Goal: Register for event/course

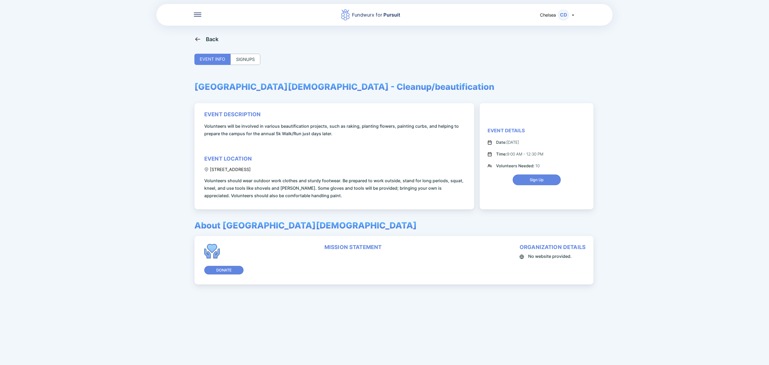
click at [255, 61] on div "SIGNUPS" at bounding box center [246, 59] width 30 height 11
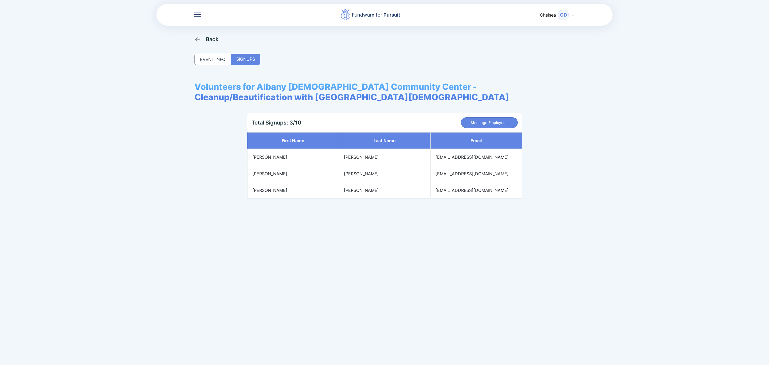
click at [220, 39] on div "Back" at bounding box center [385, 39] width 380 height 7
click at [211, 39] on div "Back" at bounding box center [212, 39] width 13 height 6
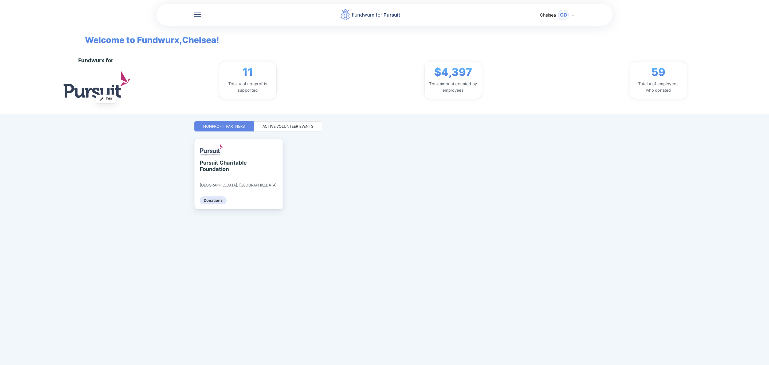
click at [288, 128] on div "Active Volunteer Events" at bounding box center [288, 126] width 51 height 5
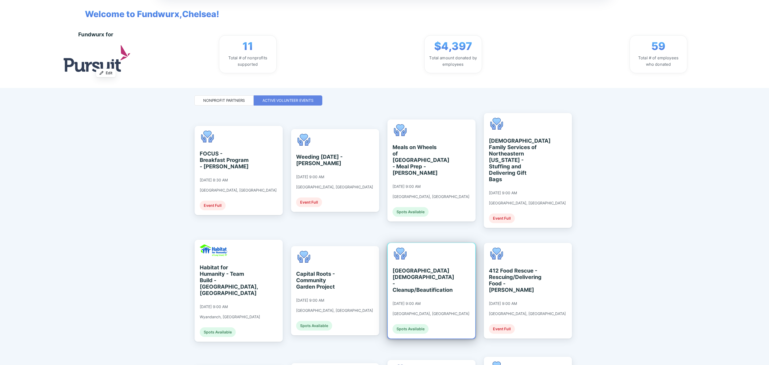
scroll to position [40, 0]
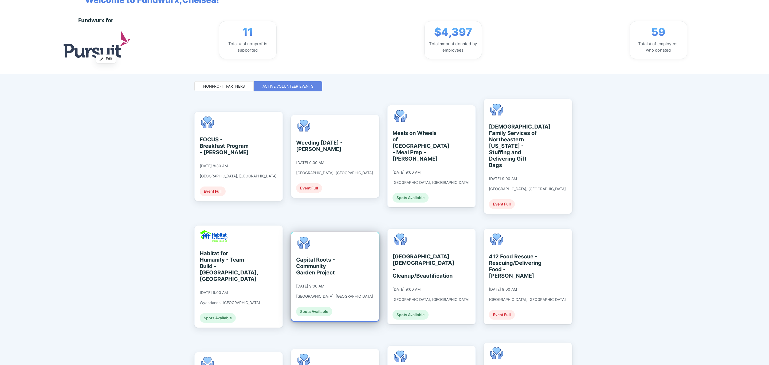
click at [329, 269] on div "Capital Roots - Community Garden Project [DATE] 9:00 AM [GEOGRAPHIC_DATA], [GEO…" at bounding box center [334, 277] width 77 height 80
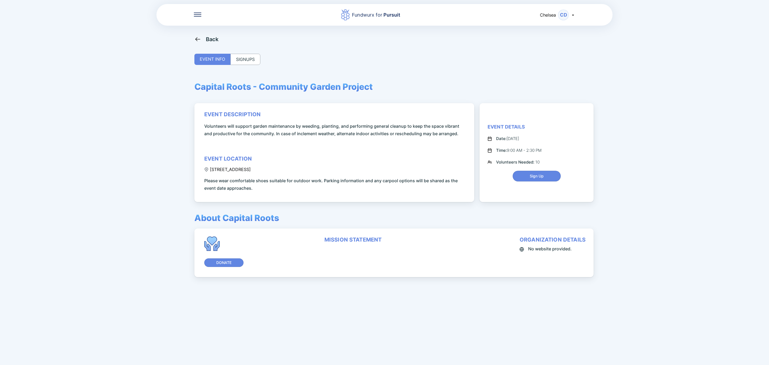
click at [249, 65] on div "Back EVENT INFO SIGNUPS Capital Roots - Community Garden Project event descript…" at bounding box center [385, 218] width 380 height 365
click at [249, 57] on div "SIGNUPS" at bounding box center [246, 59] width 30 height 11
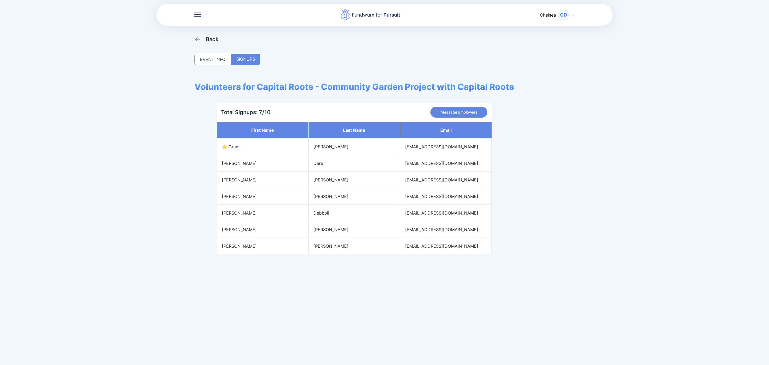
click at [208, 36] on div "Back" at bounding box center [212, 39] width 13 height 6
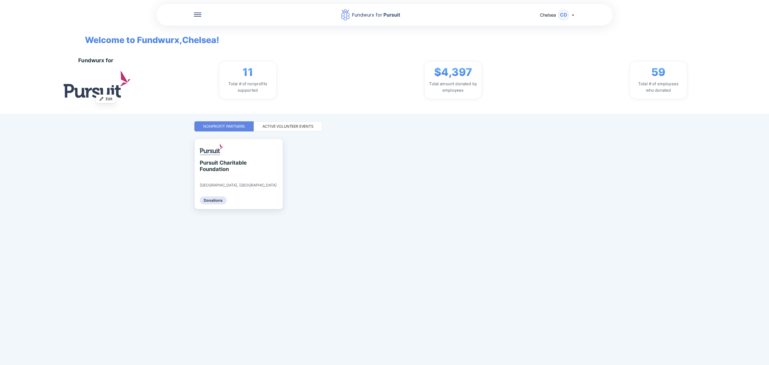
click at [276, 126] on div "Active Volunteer Events" at bounding box center [288, 126] width 51 height 5
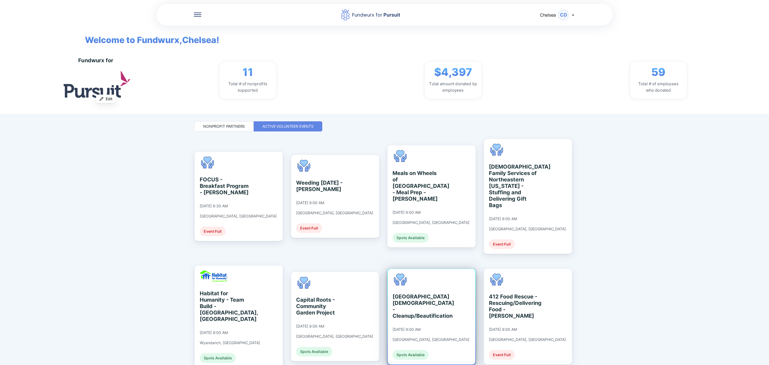
click at [413, 309] on div "[GEOGRAPHIC_DATA][DEMOGRAPHIC_DATA] - Cleanup/Beautification" at bounding box center [417, 306] width 49 height 26
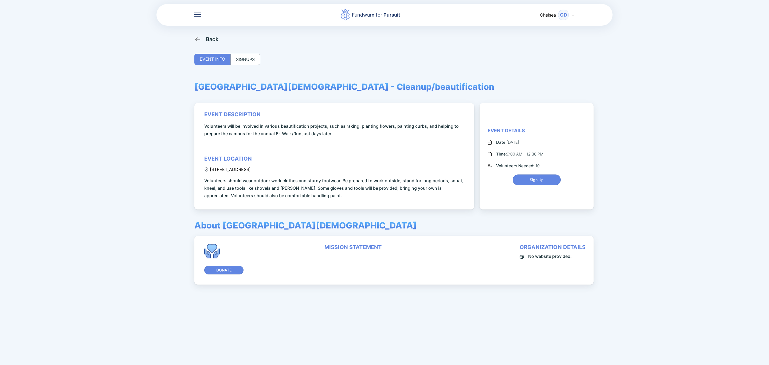
click at [245, 61] on div "SIGNUPS" at bounding box center [246, 59] width 30 height 11
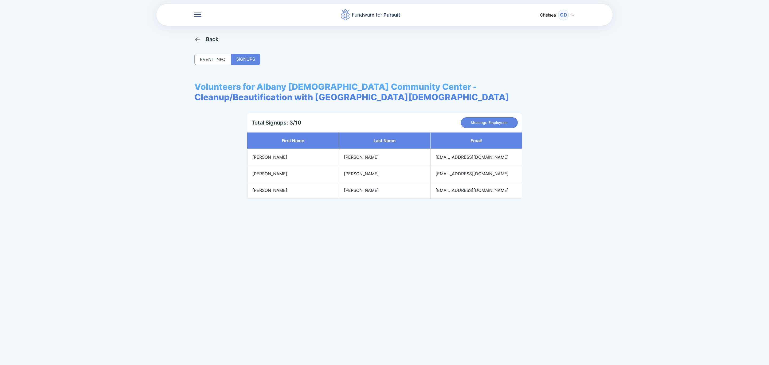
click at [201, 40] on div "Back" at bounding box center [207, 39] width 24 height 7
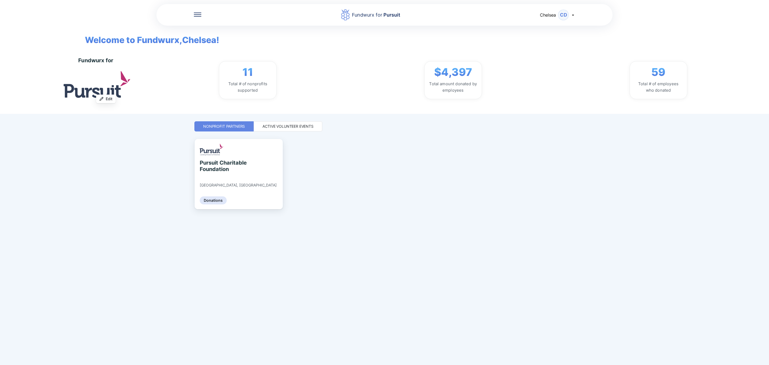
click at [276, 129] on div "Active Volunteer Events" at bounding box center [288, 126] width 69 height 10
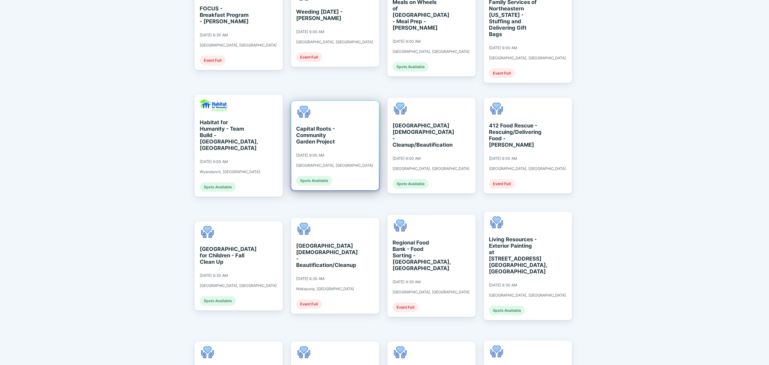
scroll to position [200, 0]
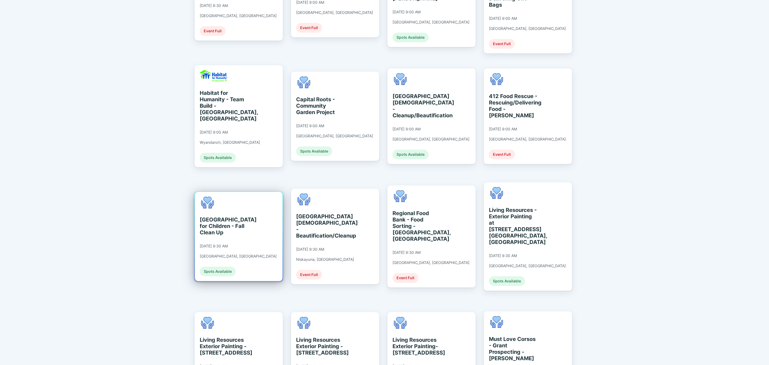
click at [274, 251] on div "[GEOGRAPHIC_DATA] for Children - Fall Clean Up [DATE] 9:30 AM [GEOGRAPHIC_DATA]…" at bounding box center [239, 236] width 88 height 89
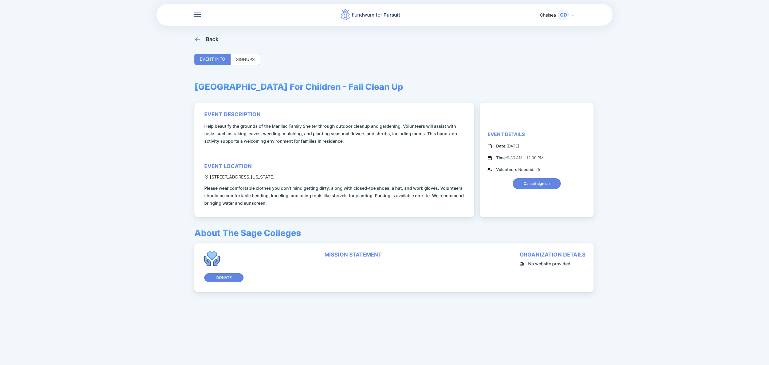
click at [243, 63] on div "SIGNUPS" at bounding box center [246, 59] width 30 height 11
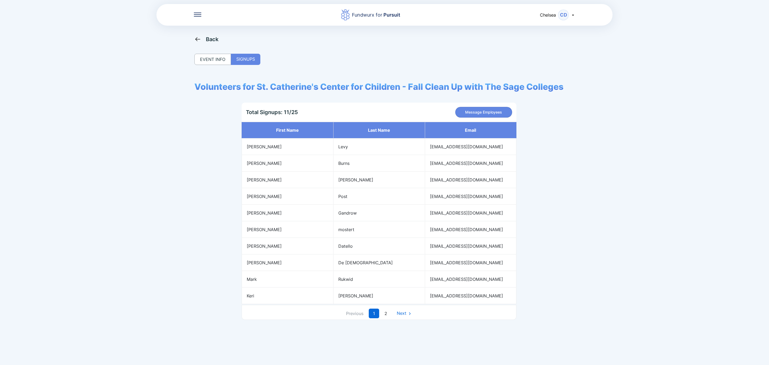
click at [213, 42] on div "Back" at bounding box center [212, 39] width 13 height 6
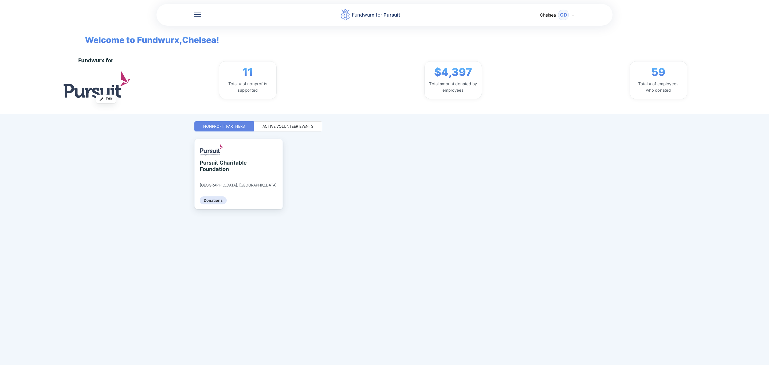
click at [289, 123] on div "Active Volunteer Events" at bounding box center [288, 126] width 69 height 10
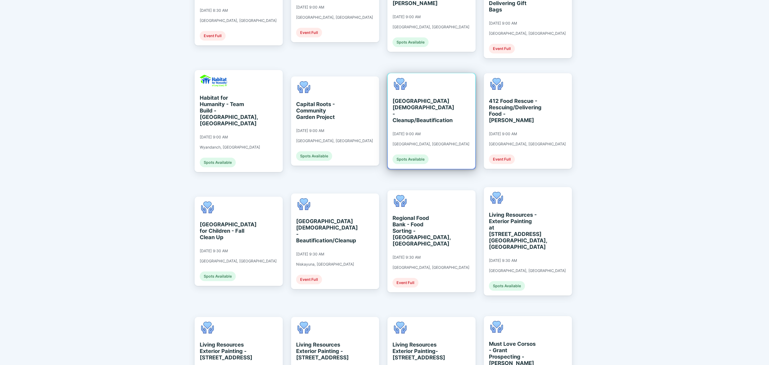
scroll to position [200, 0]
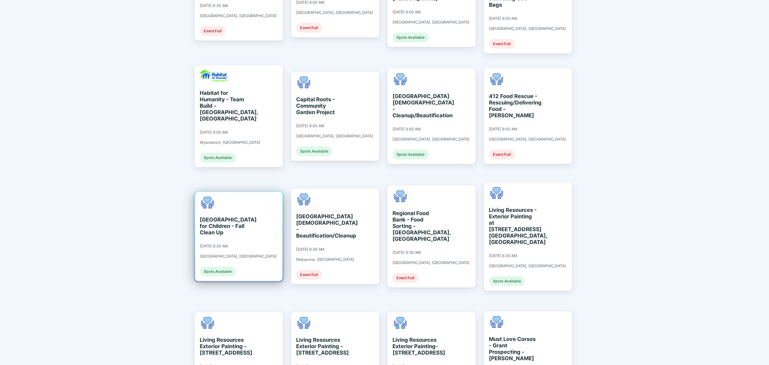
click at [268, 229] on div "[GEOGRAPHIC_DATA] for Children - Fall Clean Up [DATE] 9:30 AM [GEOGRAPHIC_DATA]…" at bounding box center [239, 236] width 88 height 89
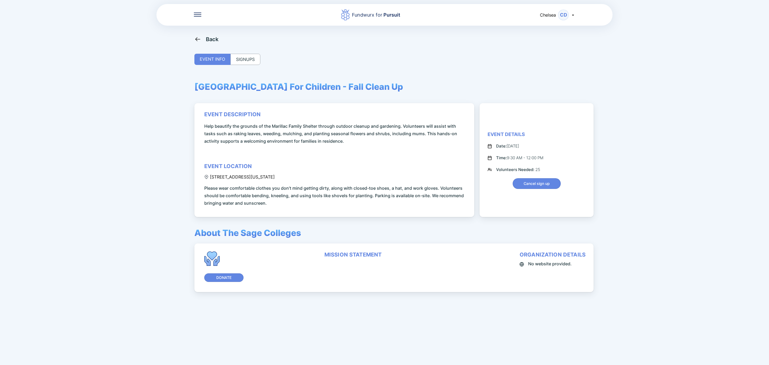
click at [215, 45] on div "Back EVENT INFO SIGNUPS [GEOGRAPHIC_DATA] For Children - Fall Clean Up event de…" at bounding box center [385, 218] width 380 height 365
click at [209, 41] on div "Back" at bounding box center [212, 39] width 13 height 6
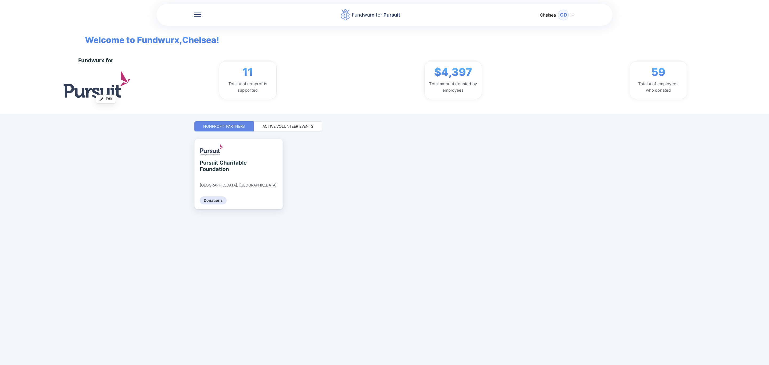
click at [286, 122] on div "Active Volunteer Events" at bounding box center [288, 126] width 69 height 10
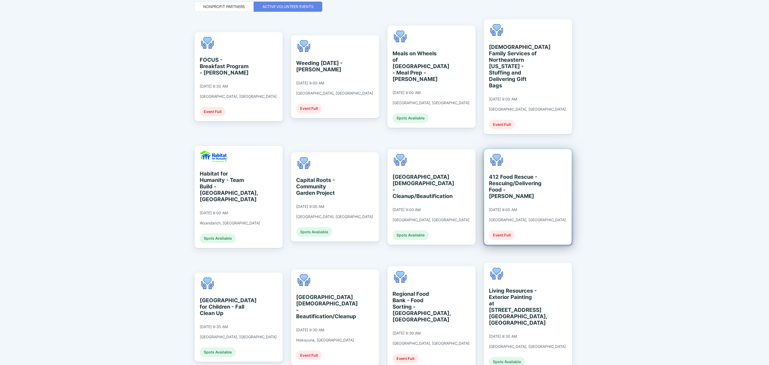
scroll to position [120, 0]
click at [516, 356] on div "Spots Available" at bounding box center [507, 361] width 36 height 10
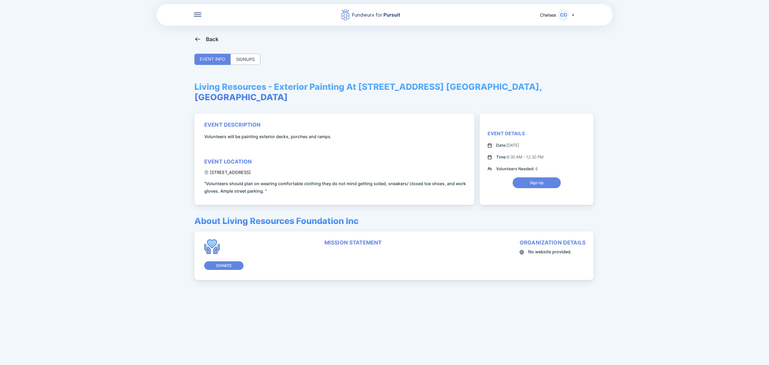
click at [246, 58] on div "SIGNUPS" at bounding box center [246, 59] width 30 height 11
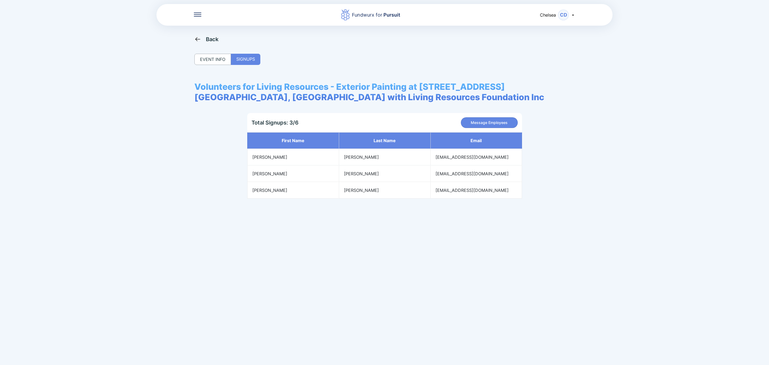
click at [209, 36] on div "Back" at bounding box center [212, 39] width 13 height 6
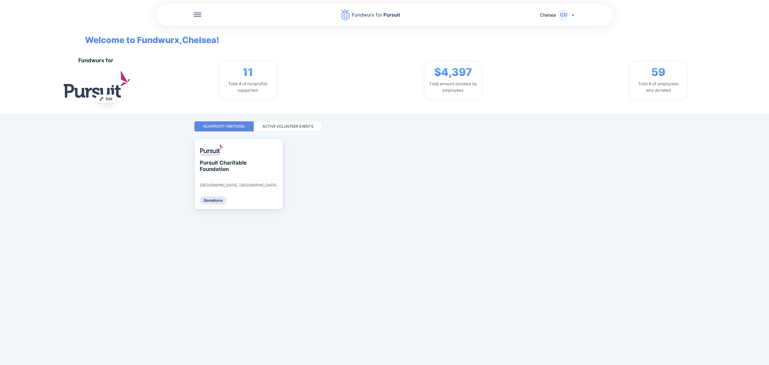
click at [290, 121] on div "Active Volunteer Events" at bounding box center [288, 126] width 69 height 10
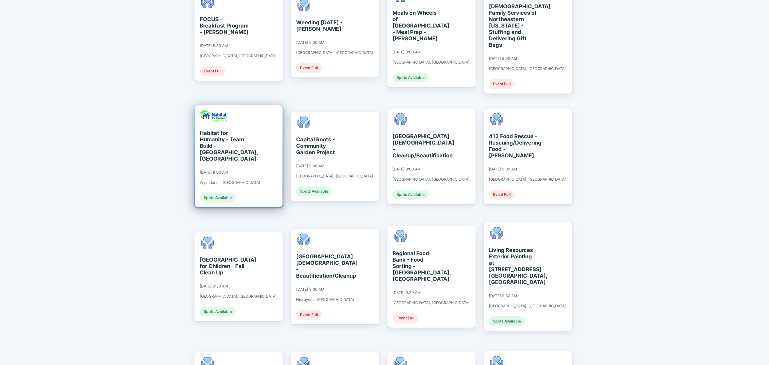
scroll to position [281, 0]
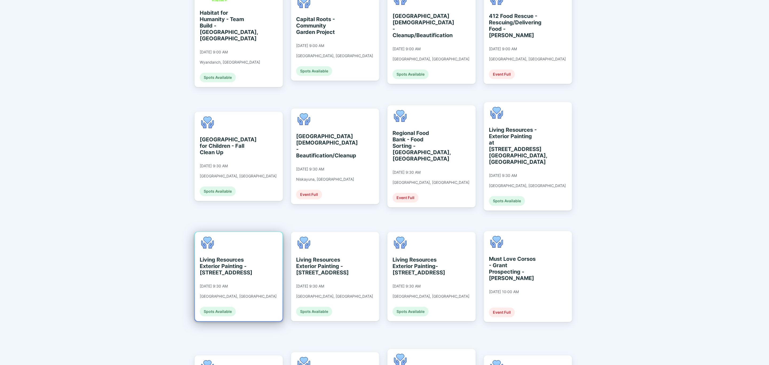
click at [271, 242] on div "Living Resources Exterior Painting - [STREET_ADDRESS] [DATE] 9:30 AM [GEOGRAPHI…" at bounding box center [239, 276] width 88 height 89
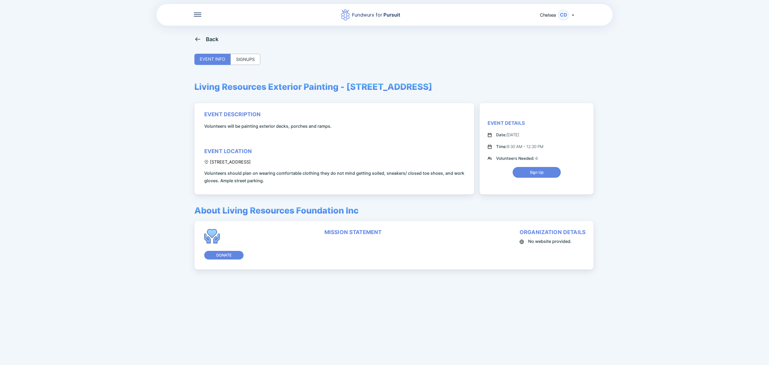
click at [262, 56] on div "Back EVENT INFO SIGNUPS Living Resources Exterior Painting - [STREET_ADDRESS] e…" at bounding box center [385, 218] width 380 height 365
click at [258, 59] on div "SIGNUPS" at bounding box center [246, 59] width 30 height 11
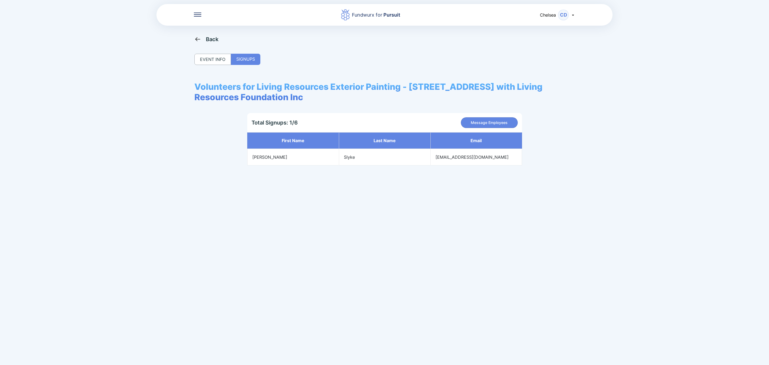
click at [206, 37] on div "Back" at bounding box center [212, 39] width 13 height 6
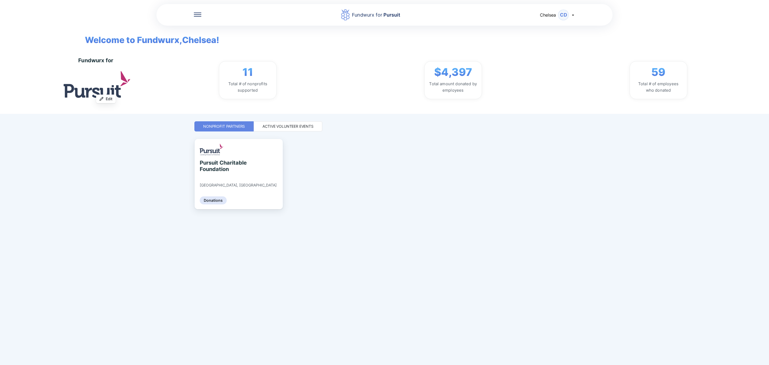
click at [273, 130] on div "Active Volunteer Events" at bounding box center [288, 126] width 69 height 10
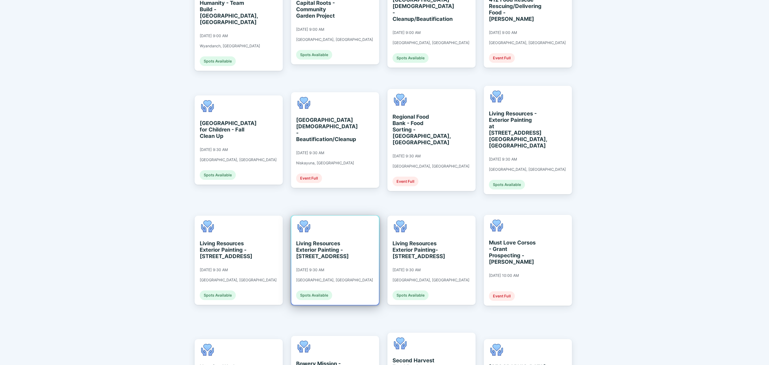
scroll to position [321, 0]
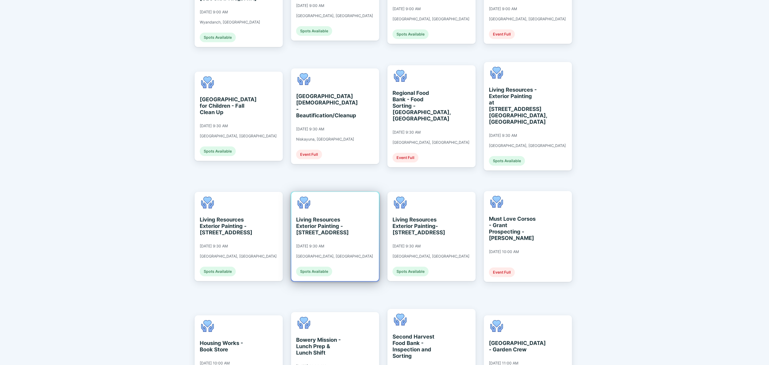
click at [326, 230] on div "Living Resources Exterior Painting - [STREET_ADDRESS] [DATE] 9:30 AM [GEOGRAPHI…" at bounding box center [334, 237] width 77 height 80
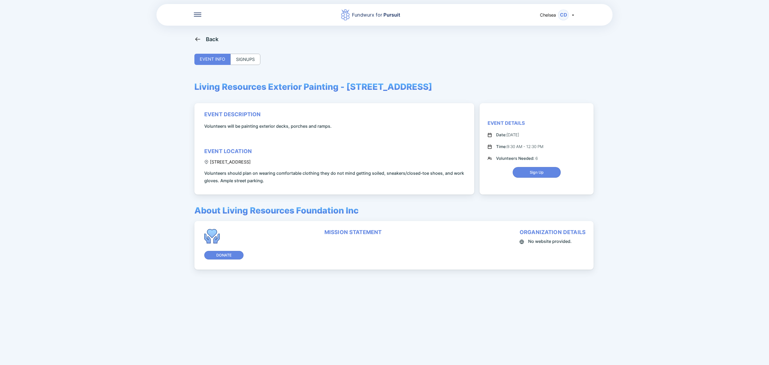
click at [253, 60] on div "SIGNUPS" at bounding box center [246, 59] width 30 height 11
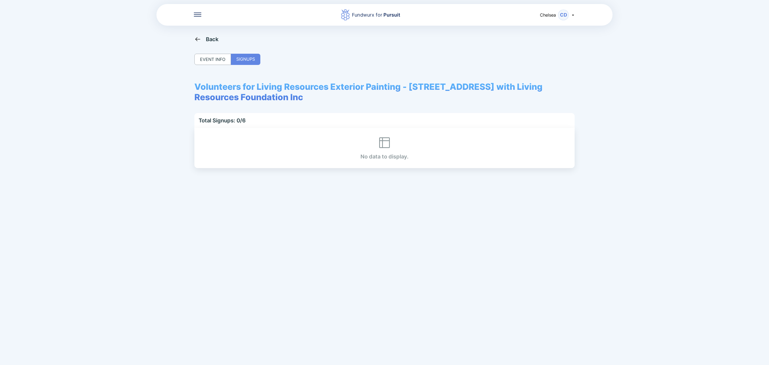
click at [214, 39] on div "Back" at bounding box center [212, 39] width 13 height 6
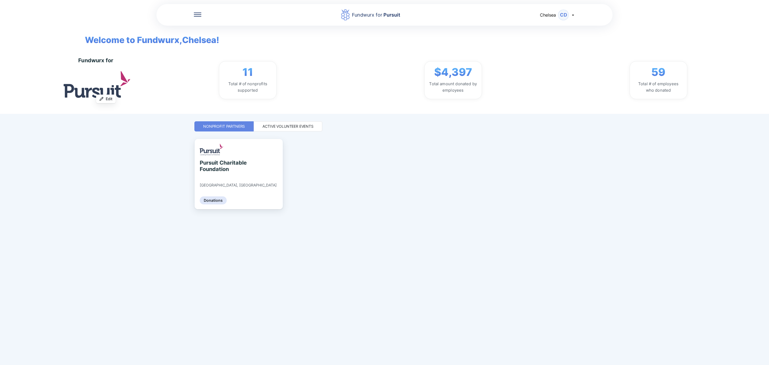
click at [297, 128] on div "Active Volunteer Events" at bounding box center [288, 126] width 51 height 5
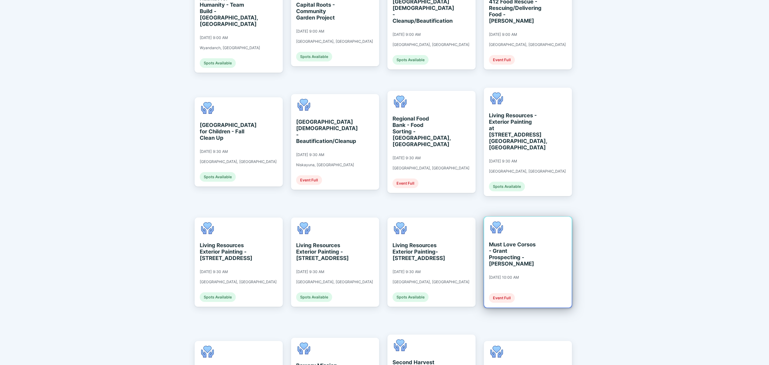
scroll to position [321, 0]
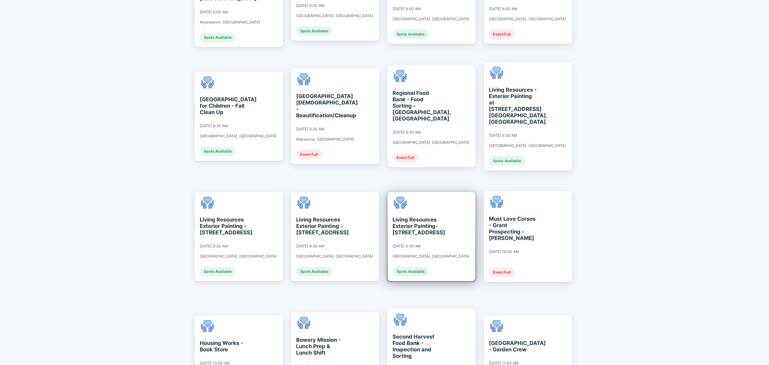
click at [438, 262] on div "Living Resources Exterior Painting- [STREET_ADDRESS] [DATE] 9:30 AM [GEOGRAPHIC…" at bounding box center [432, 236] width 88 height 89
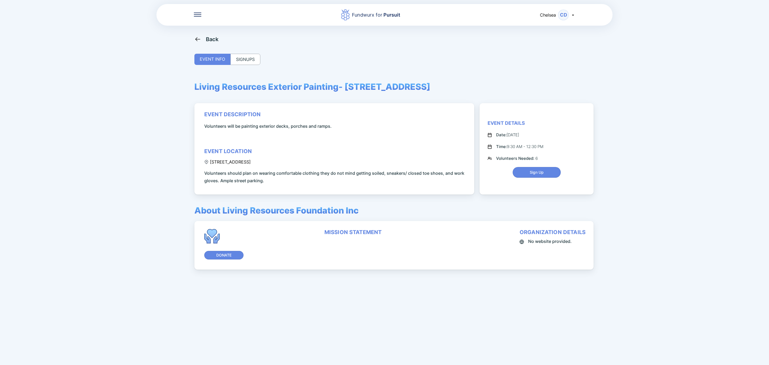
click at [254, 60] on div "SIGNUPS" at bounding box center [246, 59] width 30 height 11
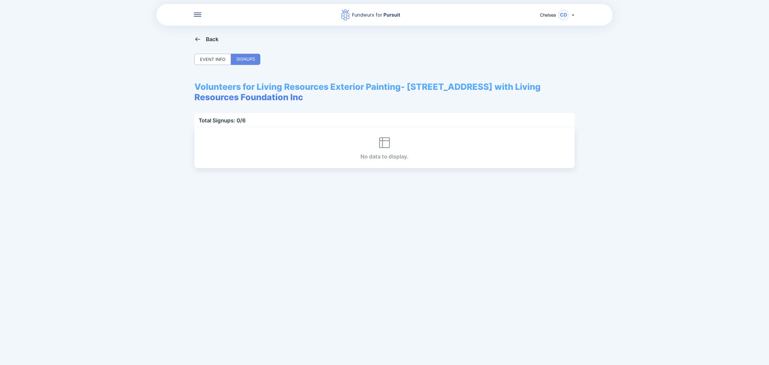
click at [217, 43] on div "Back EVENT INFO SIGNUPS Volunteers for Living Resources Exterior Painting- [STR…" at bounding box center [385, 218] width 380 height 365
click at [216, 40] on div "Back" at bounding box center [212, 39] width 13 height 6
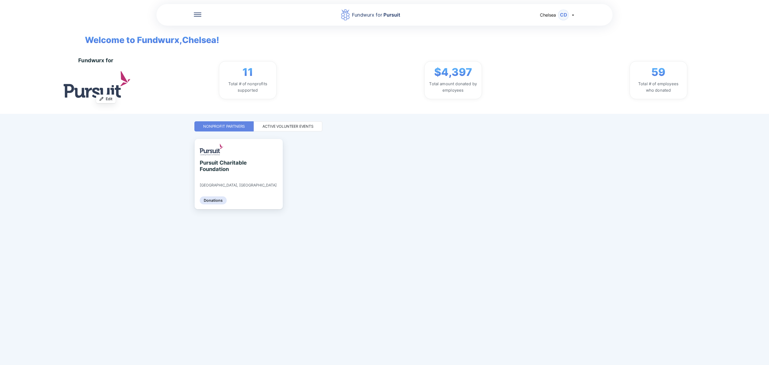
click at [277, 122] on div "Active Volunteer Events" at bounding box center [288, 126] width 69 height 10
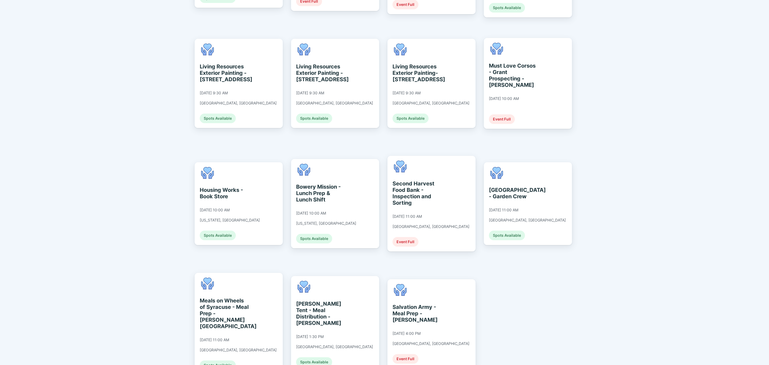
scroll to position [474, 0]
click at [254, 273] on div "Meals on Wheels of Syracuse - Meal Prep - [PERSON_NAME] [DATE] 11:00 AM [GEOGRA…" at bounding box center [239, 324] width 88 height 102
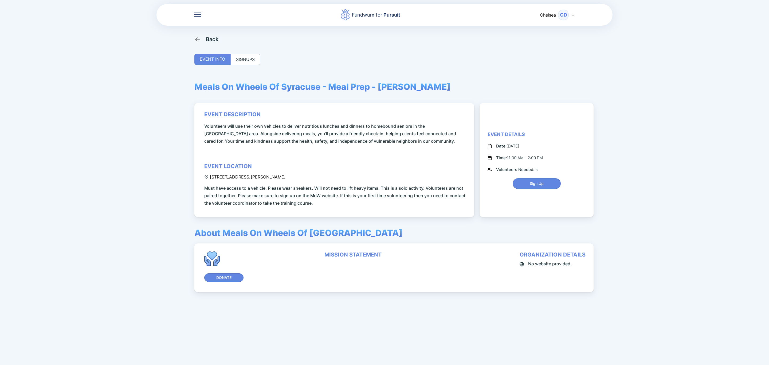
click at [212, 41] on div "Back" at bounding box center [212, 39] width 13 height 6
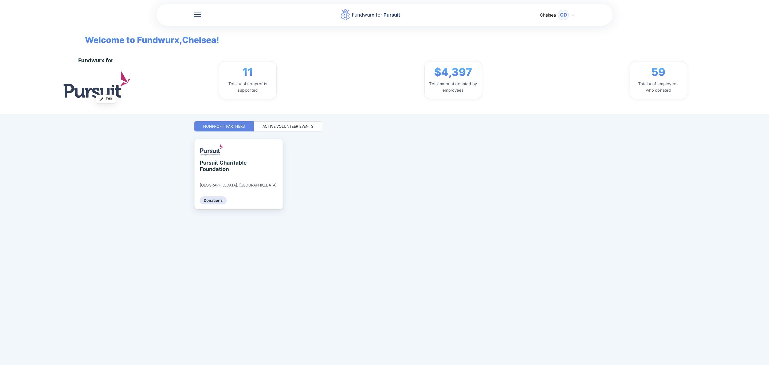
click at [294, 130] on div "Active Volunteer Events" at bounding box center [288, 126] width 69 height 10
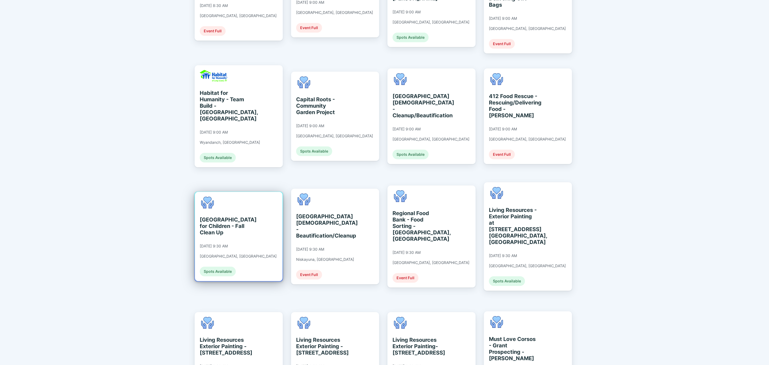
scroll to position [441, 0]
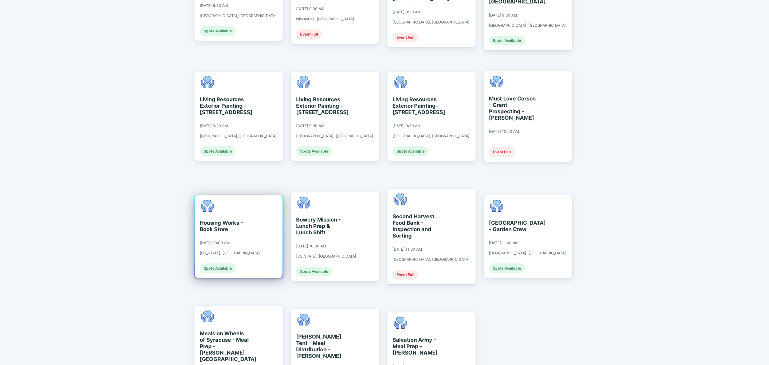
click at [260, 212] on div "Housing Works - Book Store [DATE] 10:00 AM [US_STATE], [GEOGRAPHIC_DATA] Spots …" at bounding box center [239, 236] width 88 height 83
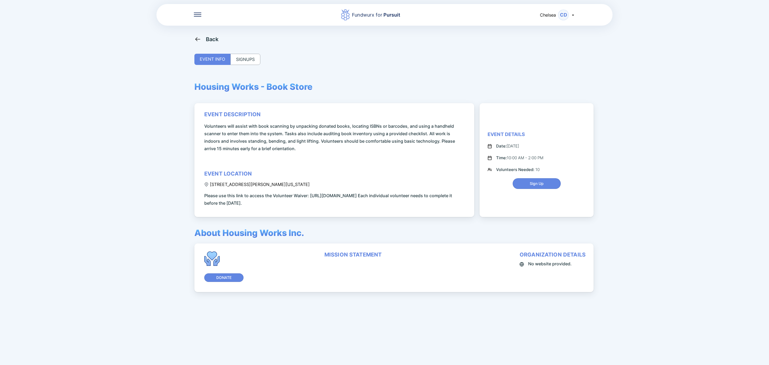
click at [250, 56] on div "SIGNUPS" at bounding box center [246, 59] width 30 height 11
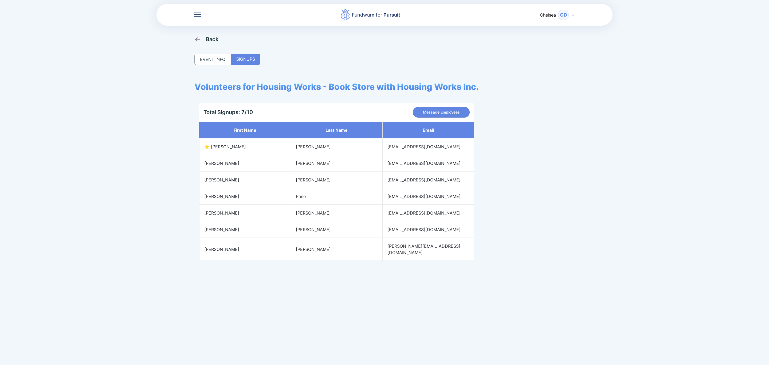
click at [203, 40] on div "Back" at bounding box center [207, 39] width 24 height 7
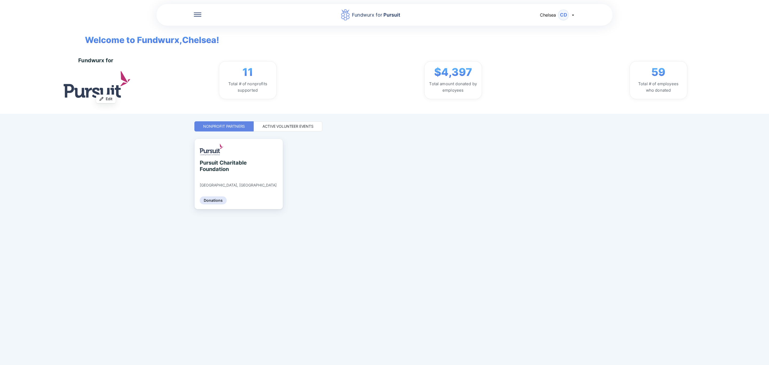
click at [292, 122] on div "Active Volunteer Events" at bounding box center [288, 126] width 69 height 10
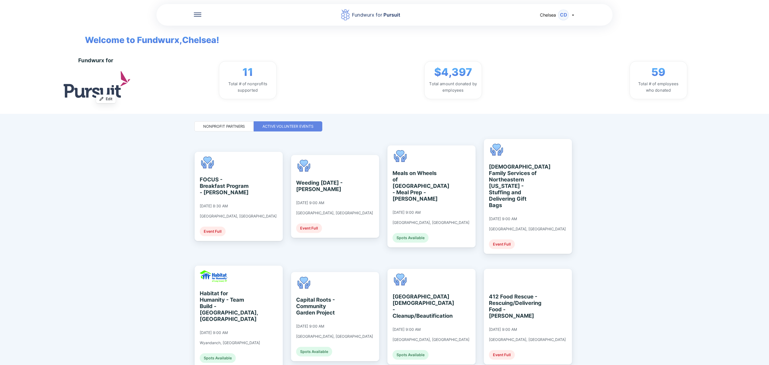
click at [293, 127] on div "Active Volunteer Events" at bounding box center [288, 126] width 51 height 5
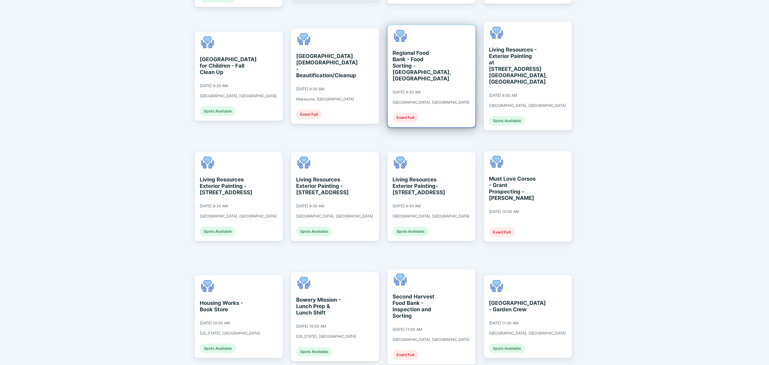
scroll to position [401, 0]
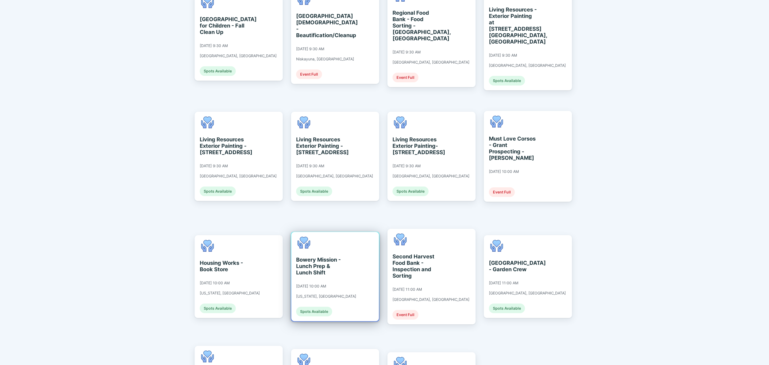
click at [331, 252] on div "Bowery Mission - Lunch Prep & Lunch Shift [DATE] 10:00 AM [US_STATE], [GEOGRAPH…" at bounding box center [326, 277] width 60 height 80
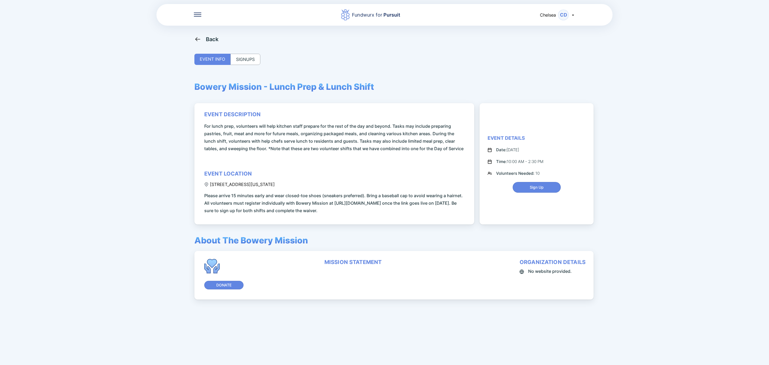
click at [254, 61] on div "SIGNUPS" at bounding box center [246, 59] width 30 height 11
